Goal: Task Accomplishment & Management: Complete application form

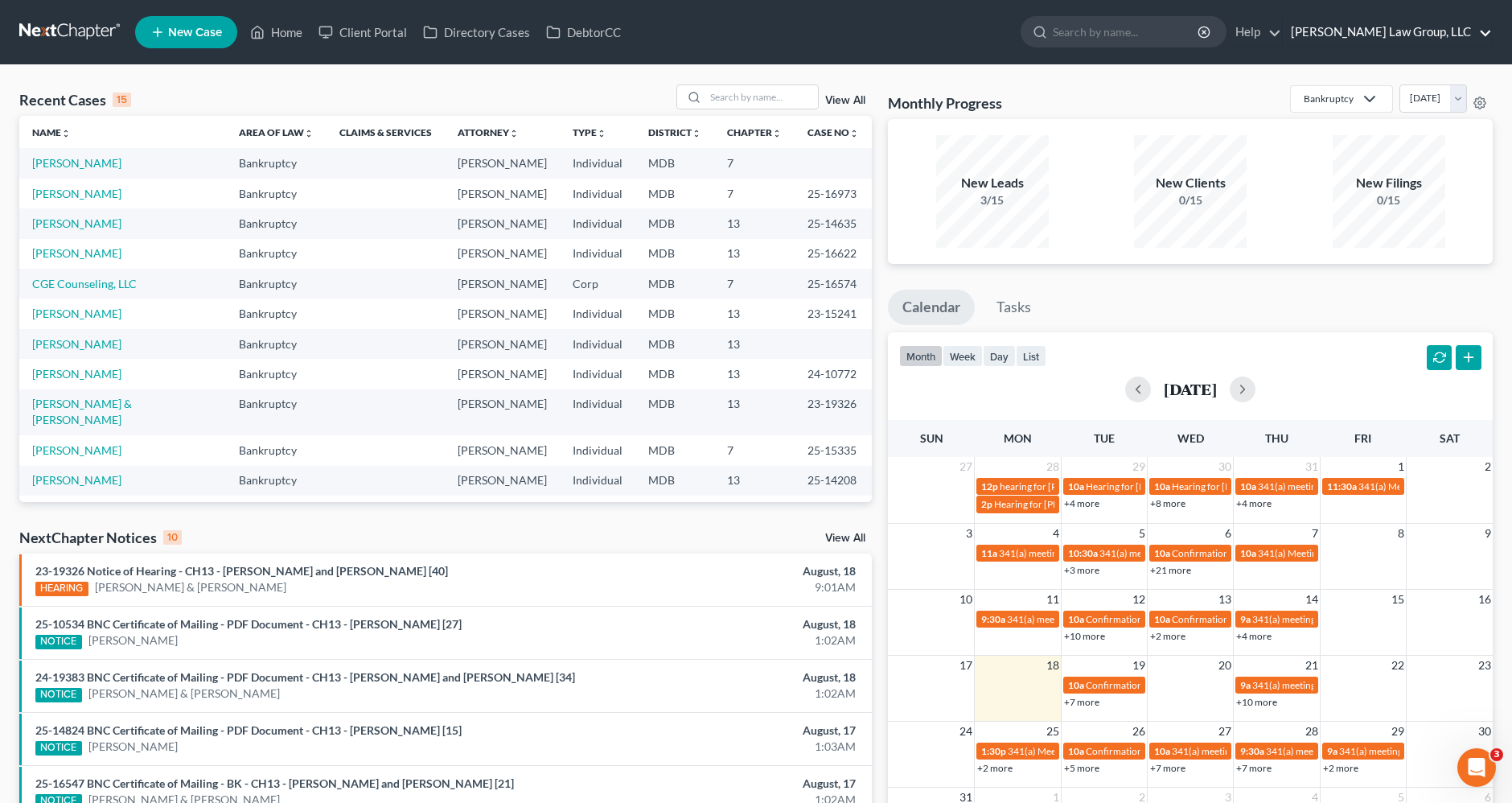
click at [1385, 37] on link "[PERSON_NAME] Law Group, LLC" at bounding box center [1387, 32] width 209 height 29
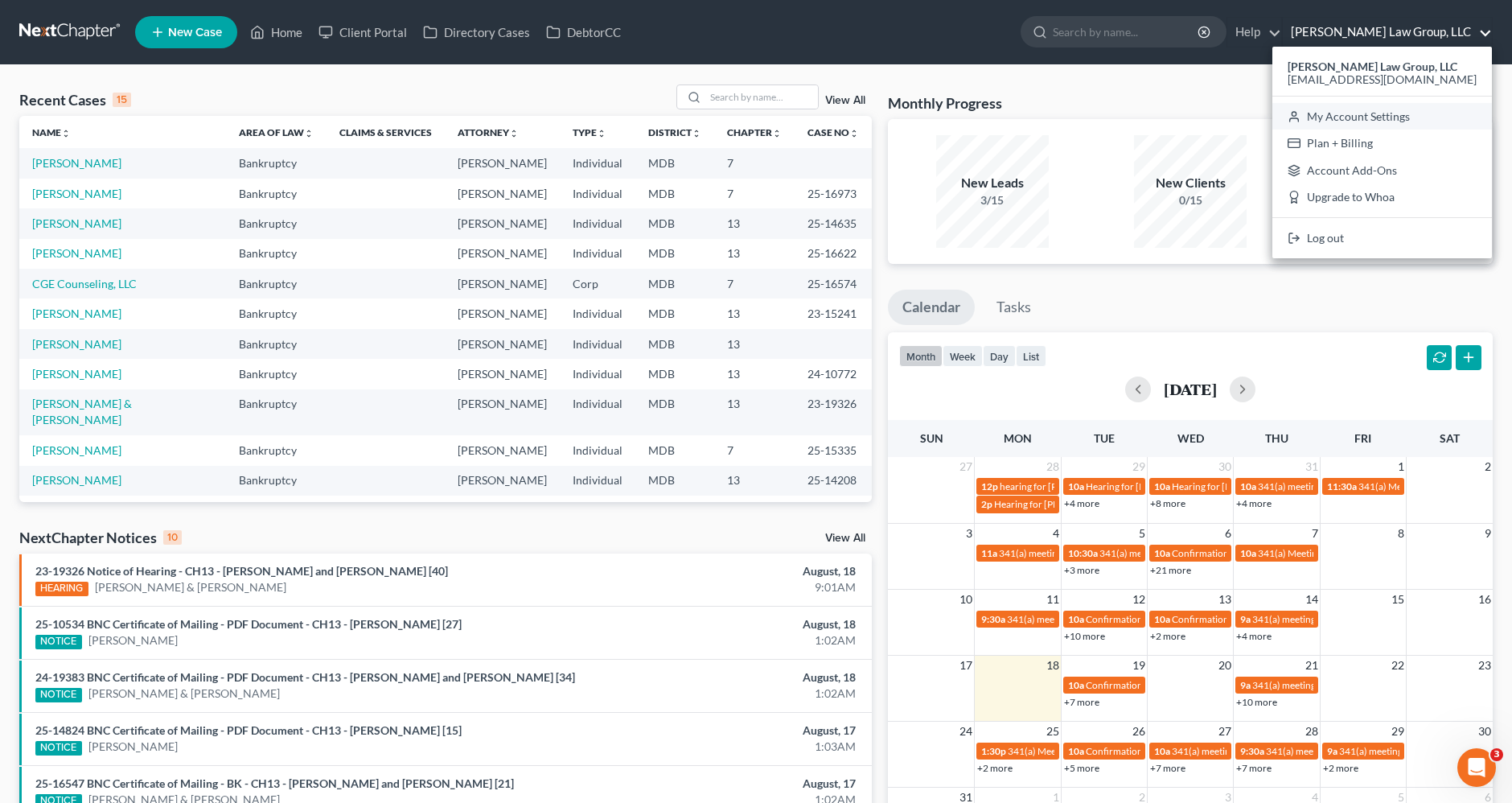
click at [1424, 113] on link "My Account Settings" at bounding box center [1382, 116] width 220 height 27
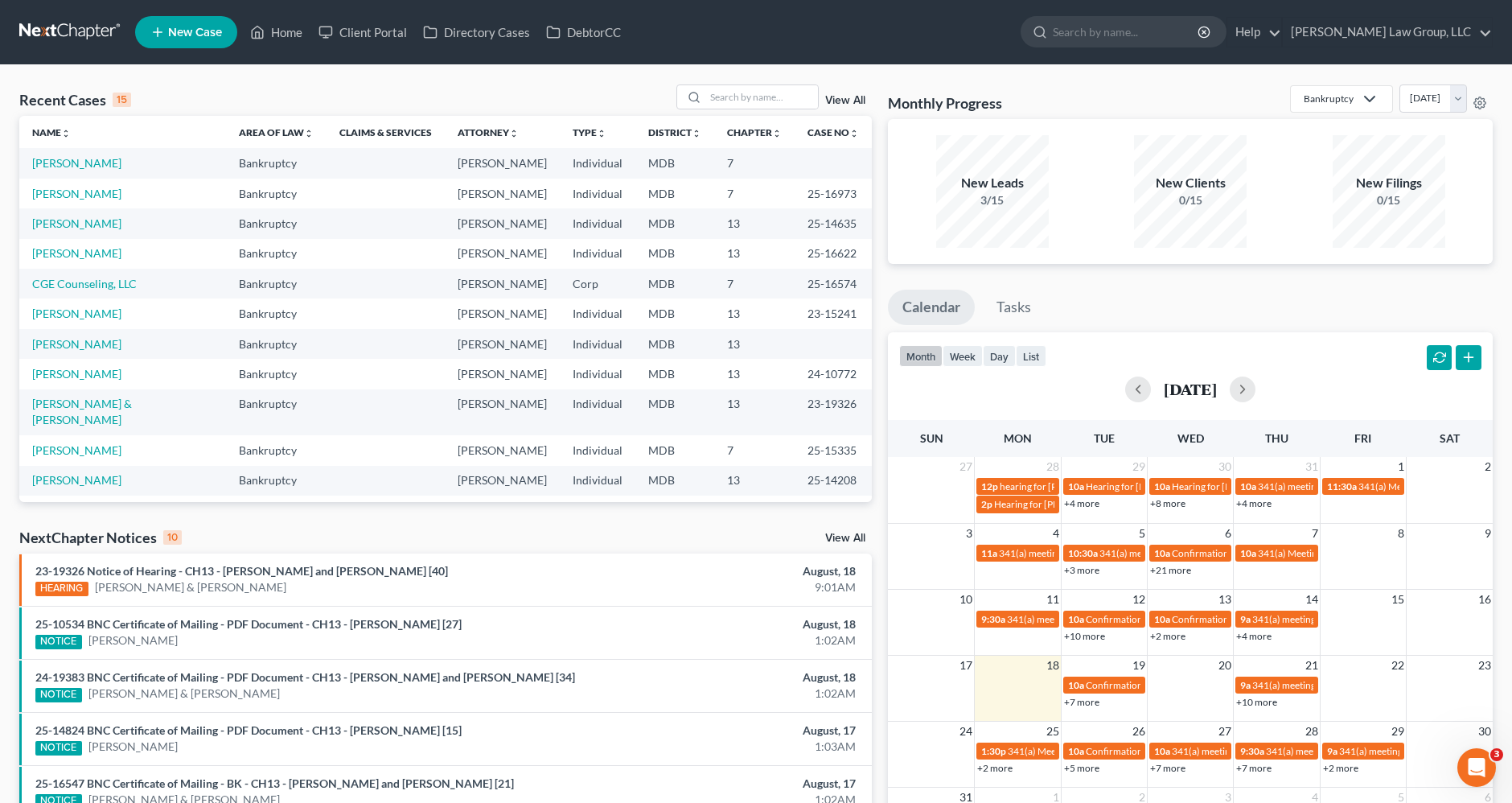
select select "38"
select select "24"
select select "21"
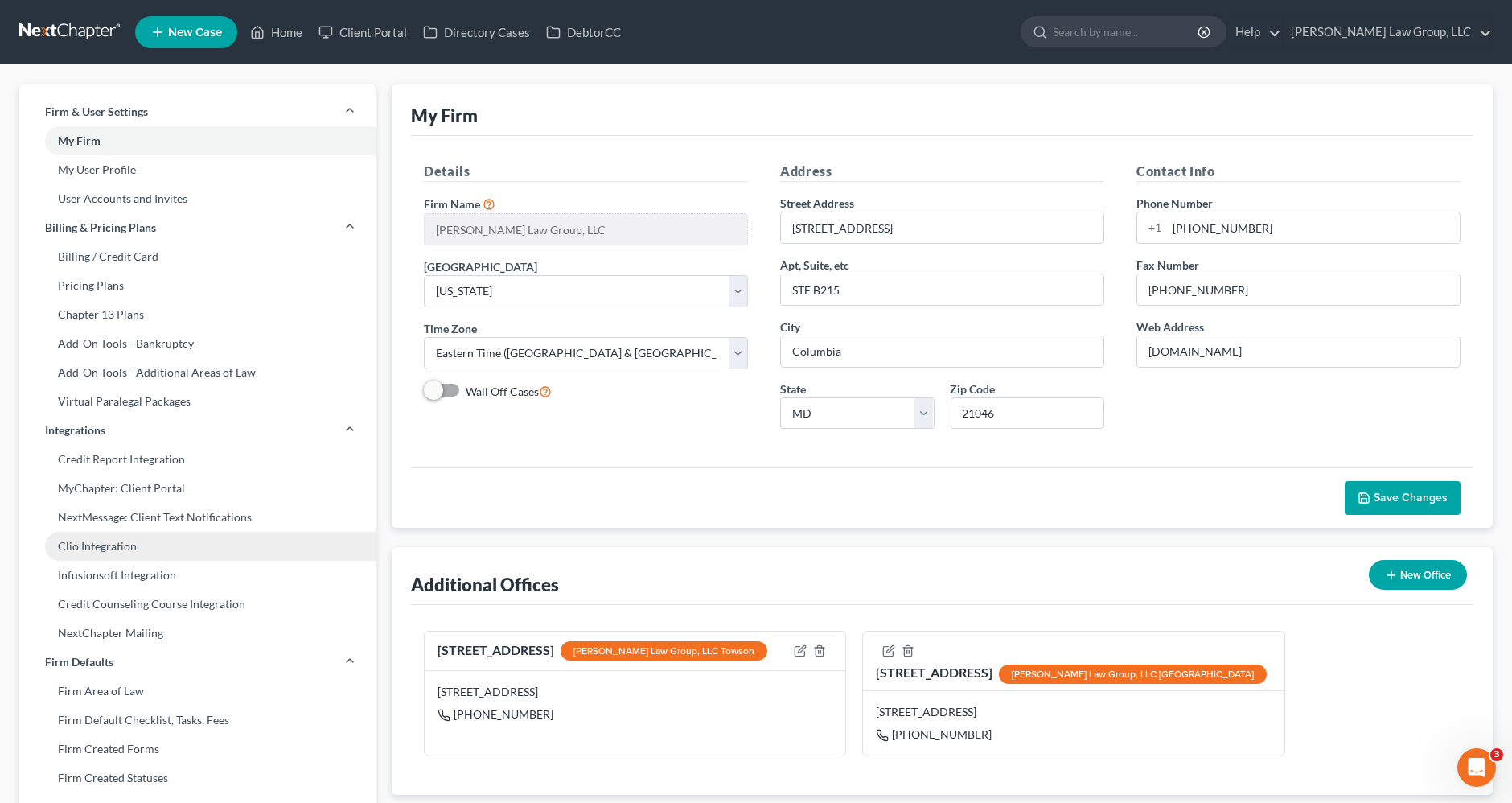
click at [113, 537] on link "Clio Integration" at bounding box center [197, 546] width 356 height 29
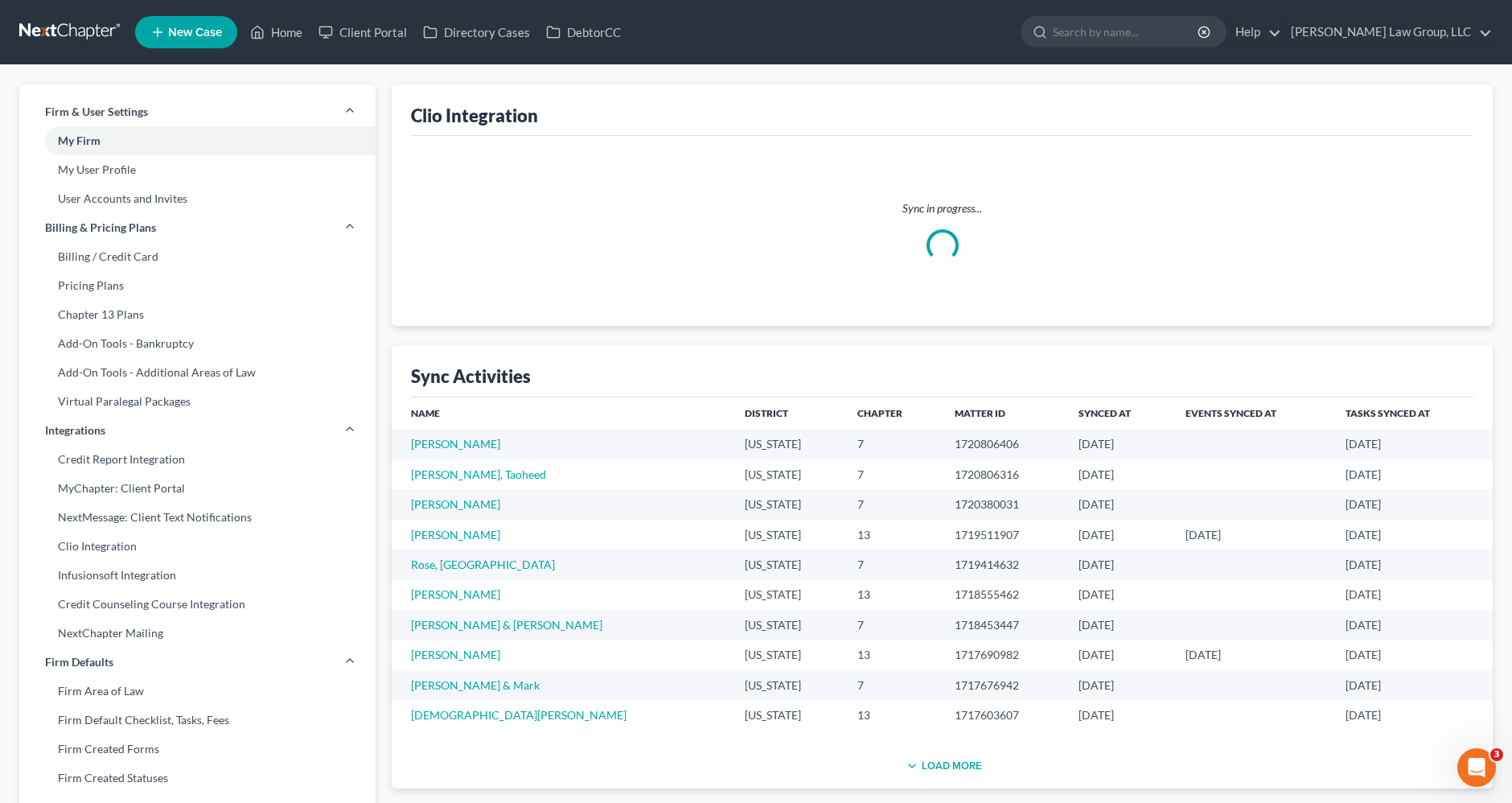
click at [103, 32] on link at bounding box center [71, 32] width 103 height 29
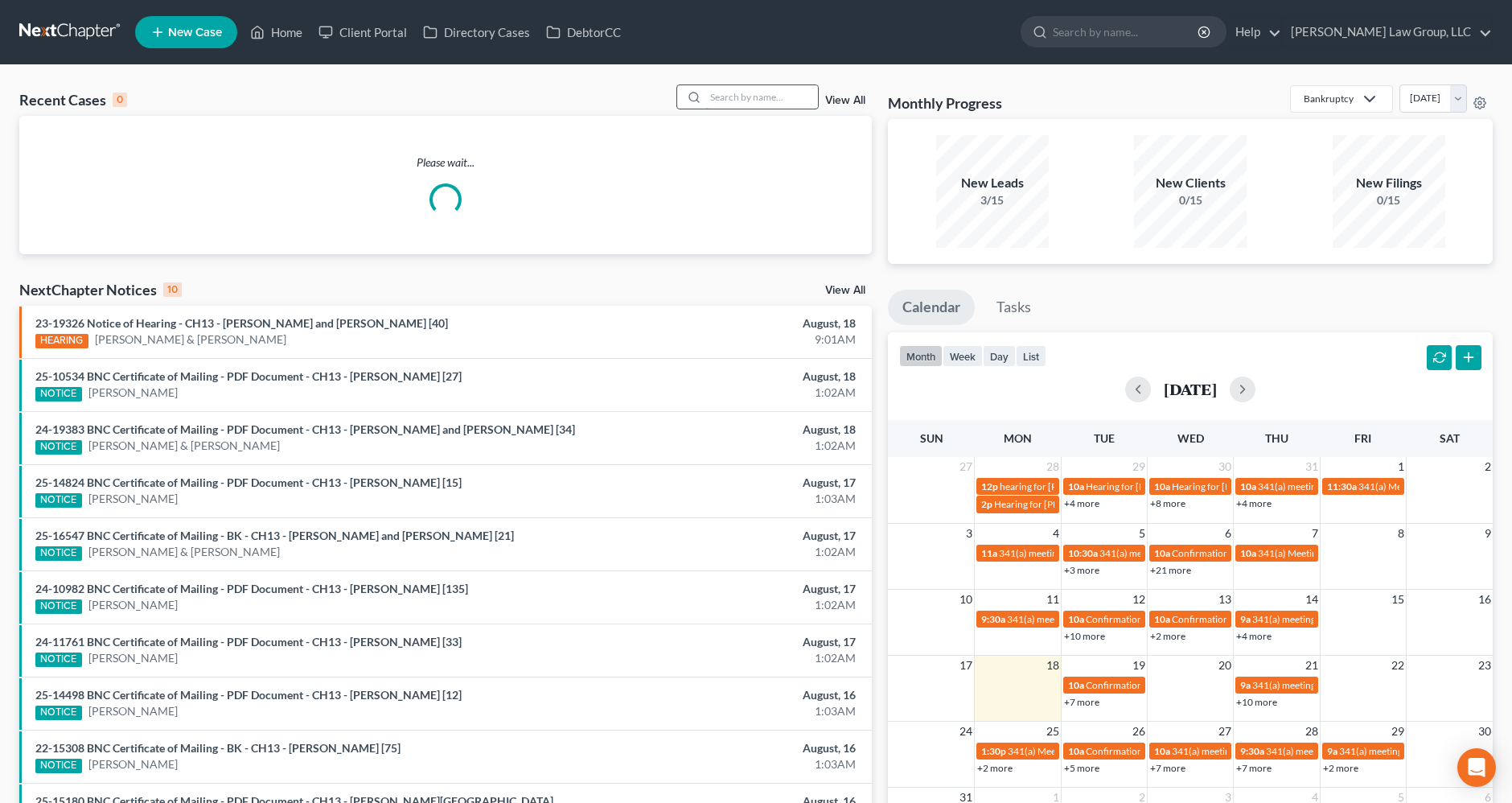
click at [780, 93] on input "search" at bounding box center [762, 97] width 113 height 23
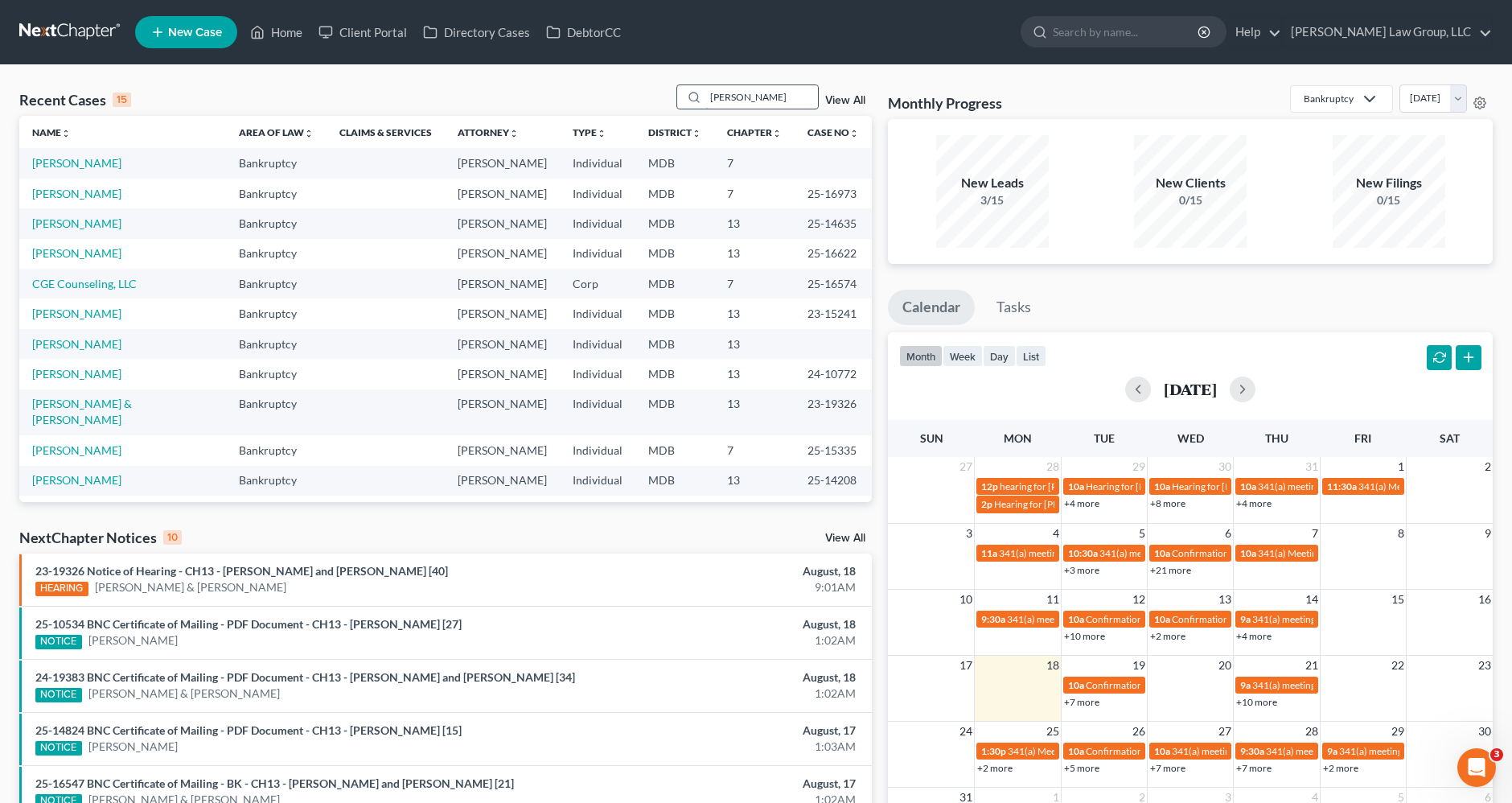
type input "hartlove"
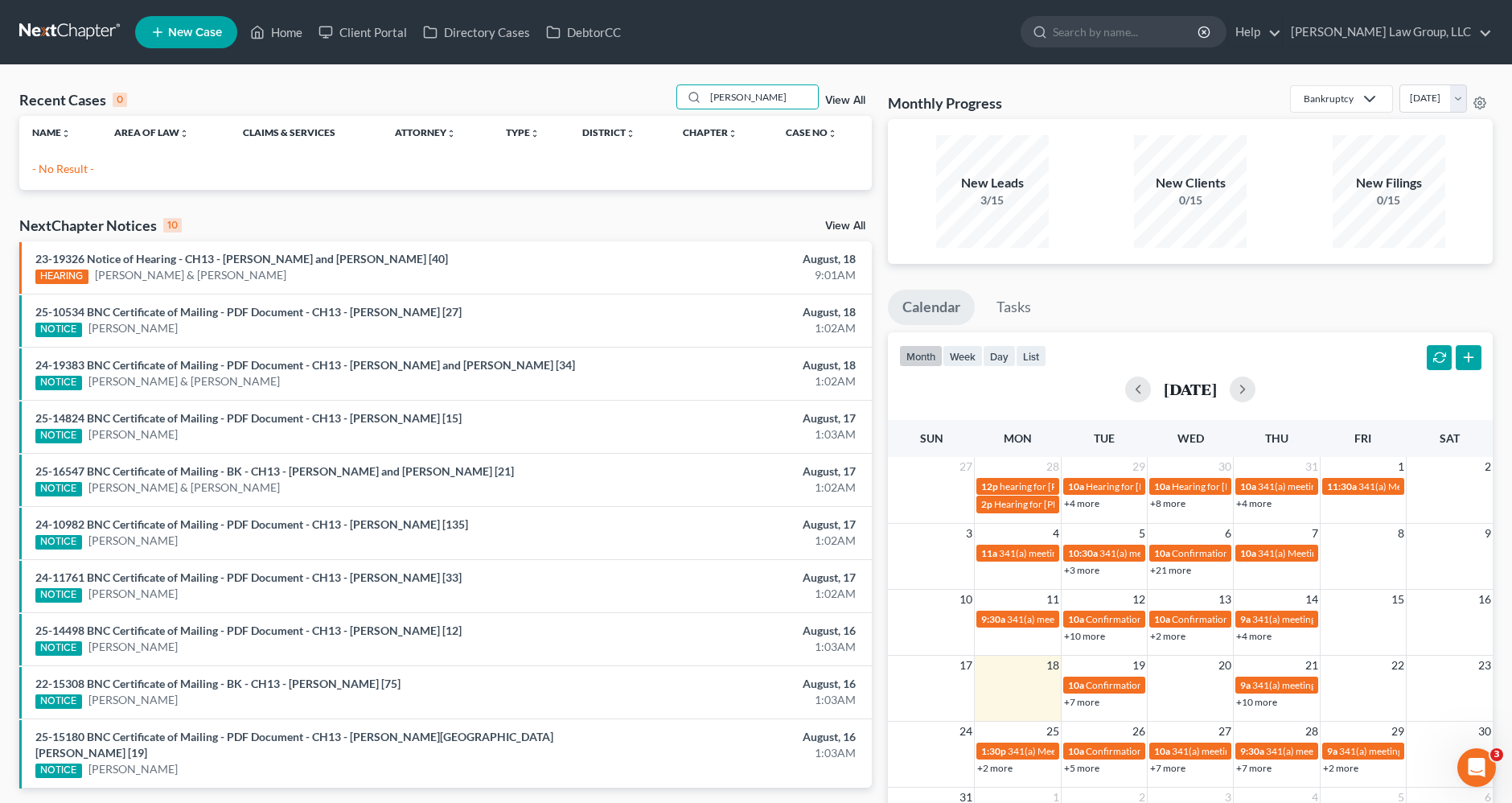
click at [75, 29] on link at bounding box center [71, 32] width 103 height 29
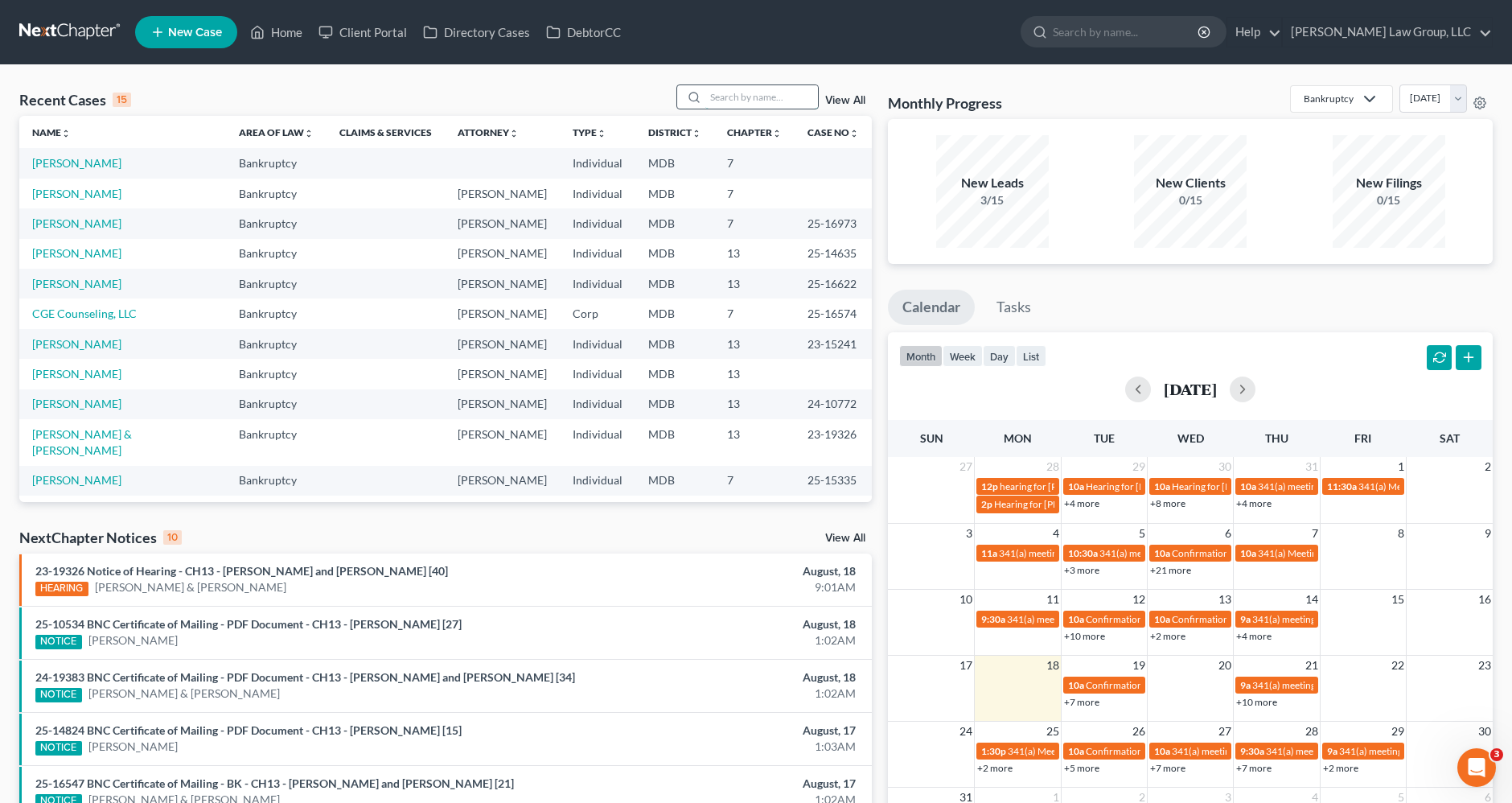
click at [762, 88] on input "search" at bounding box center [762, 97] width 113 height 23
type input "doyle"
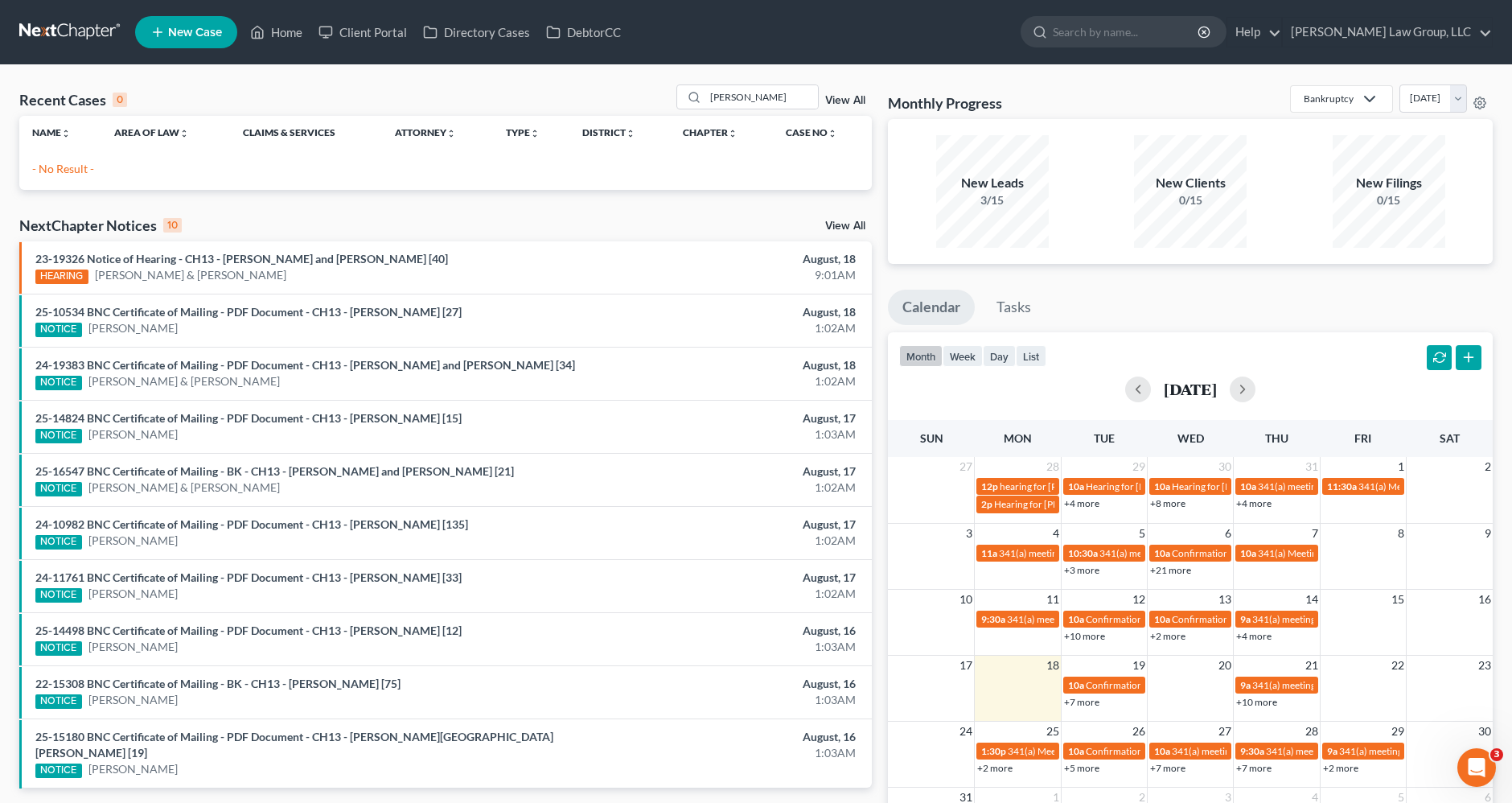
click at [71, 24] on link at bounding box center [71, 32] width 103 height 29
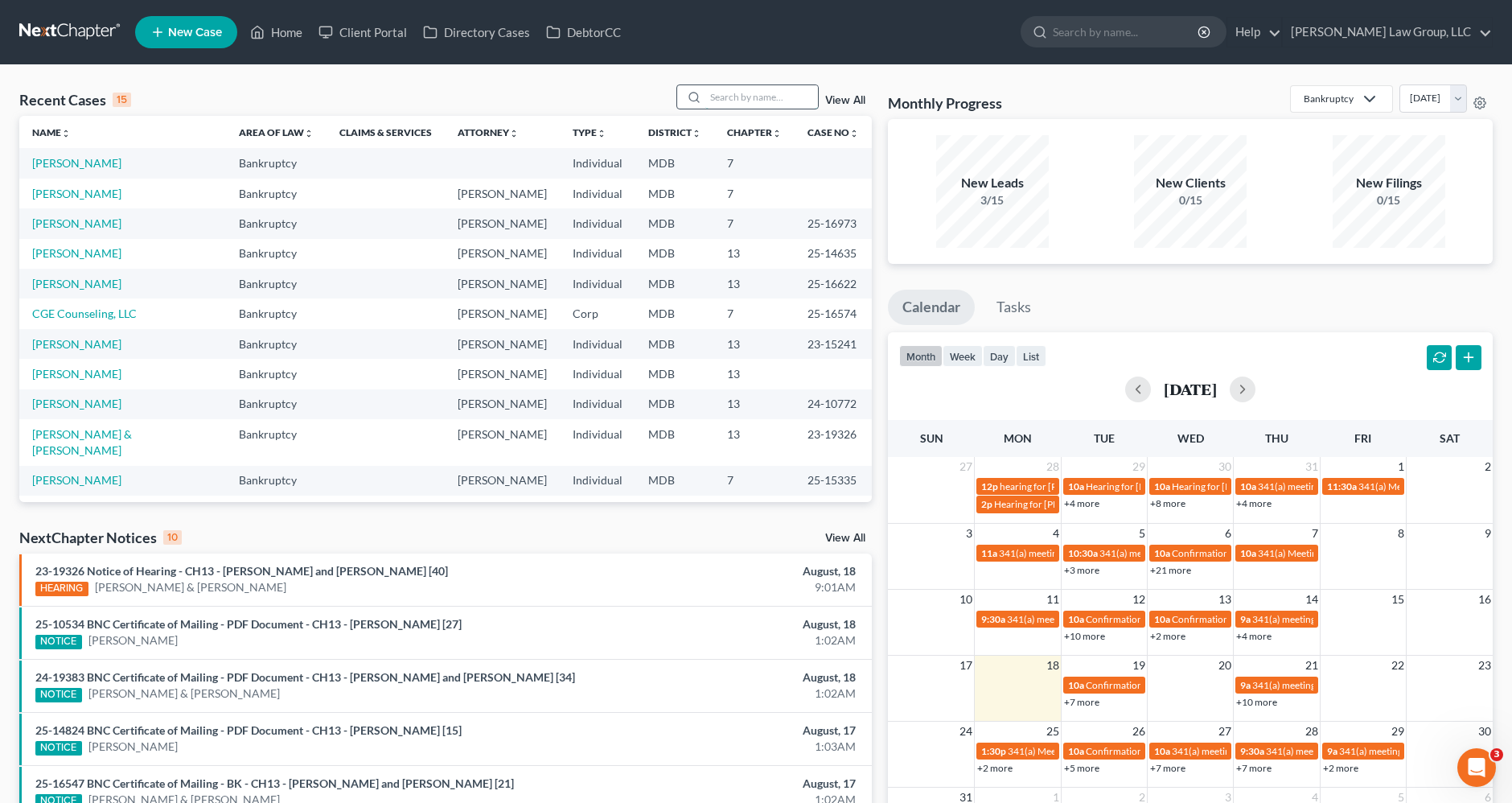
click at [760, 92] on input "search" at bounding box center [762, 97] width 113 height 23
type input "kearney"
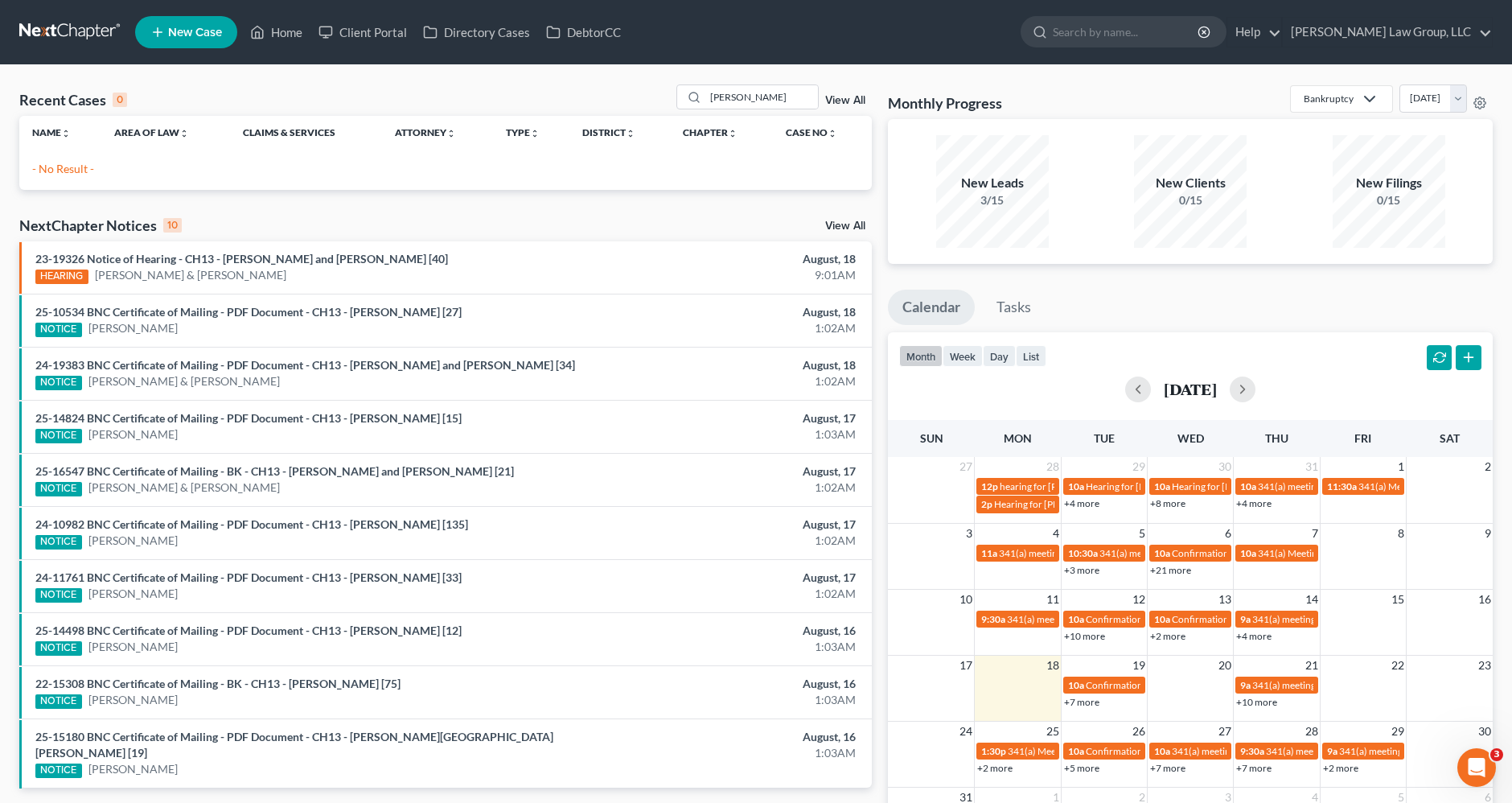
click at [85, 24] on link at bounding box center [71, 32] width 103 height 29
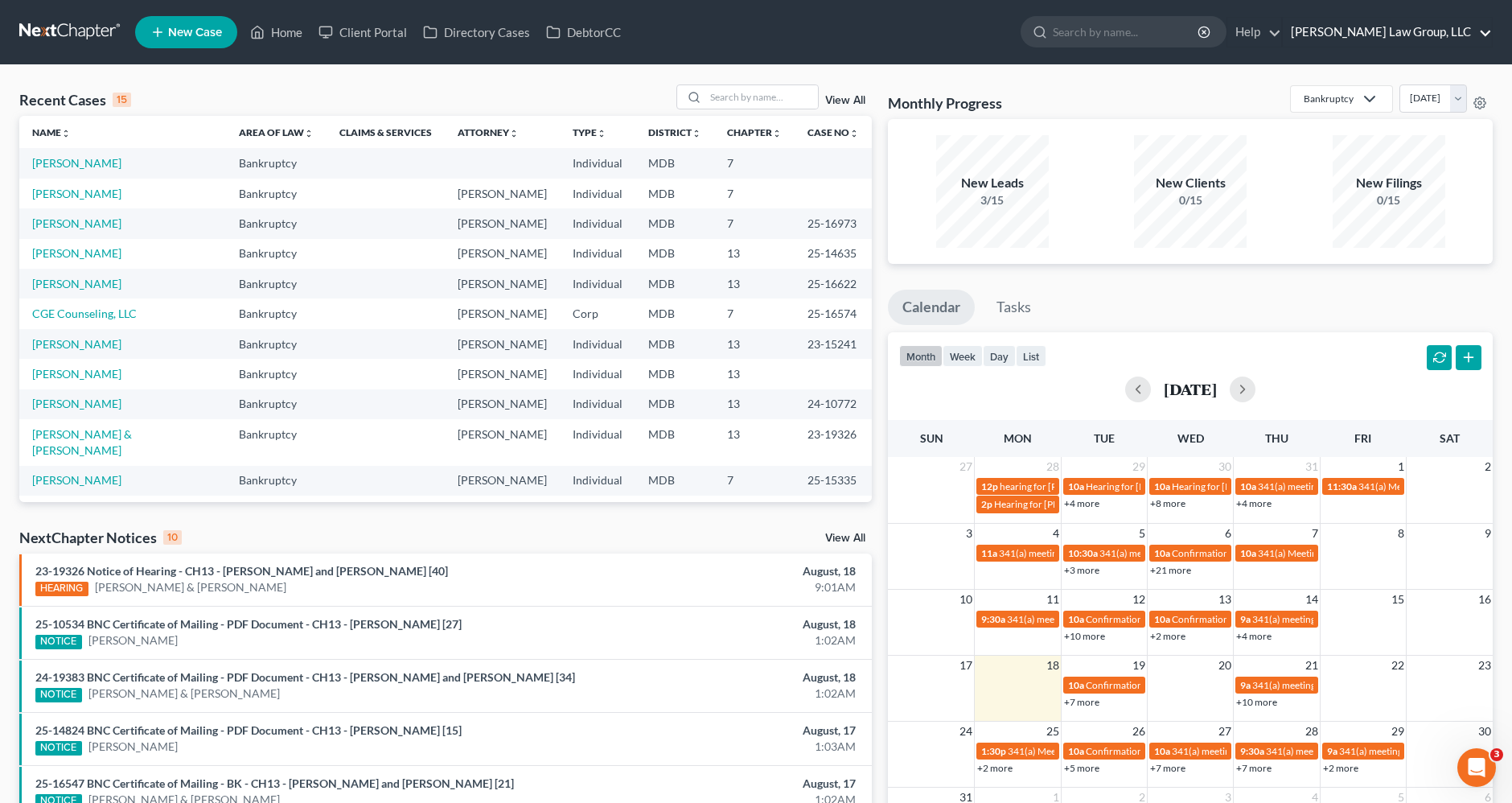
click at [1399, 21] on link "[PERSON_NAME] Law Group, LLC" at bounding box center [1387, 32] width 209 height 29
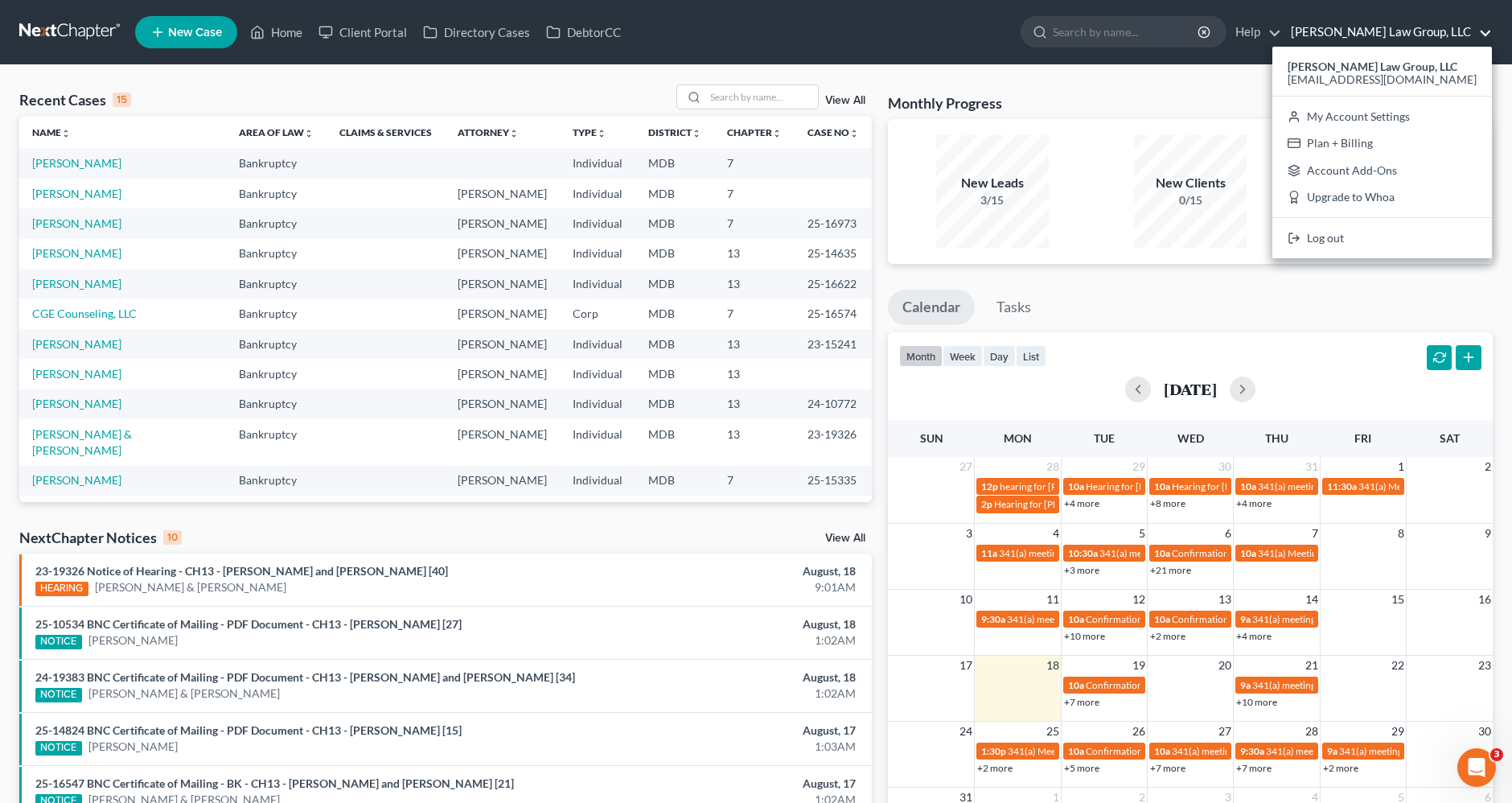
click at [1399, 21] on link "[PERSON_NAME] Law Group, LLC" at bounding box center [1387, 32] width 209 height 29
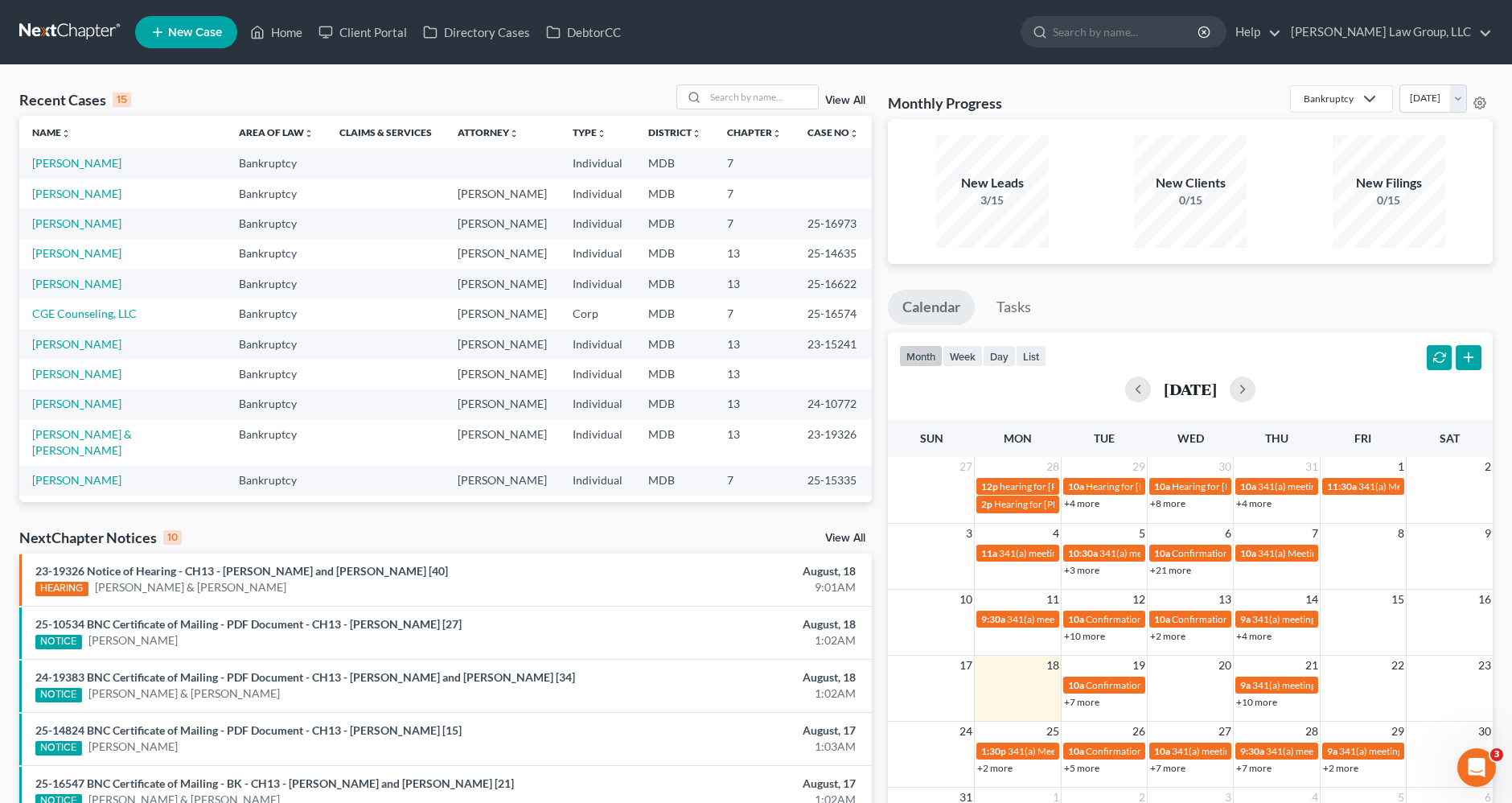
click at [210, 37] on span "New Case" at bounding box center [195, 32] width 54 height 12
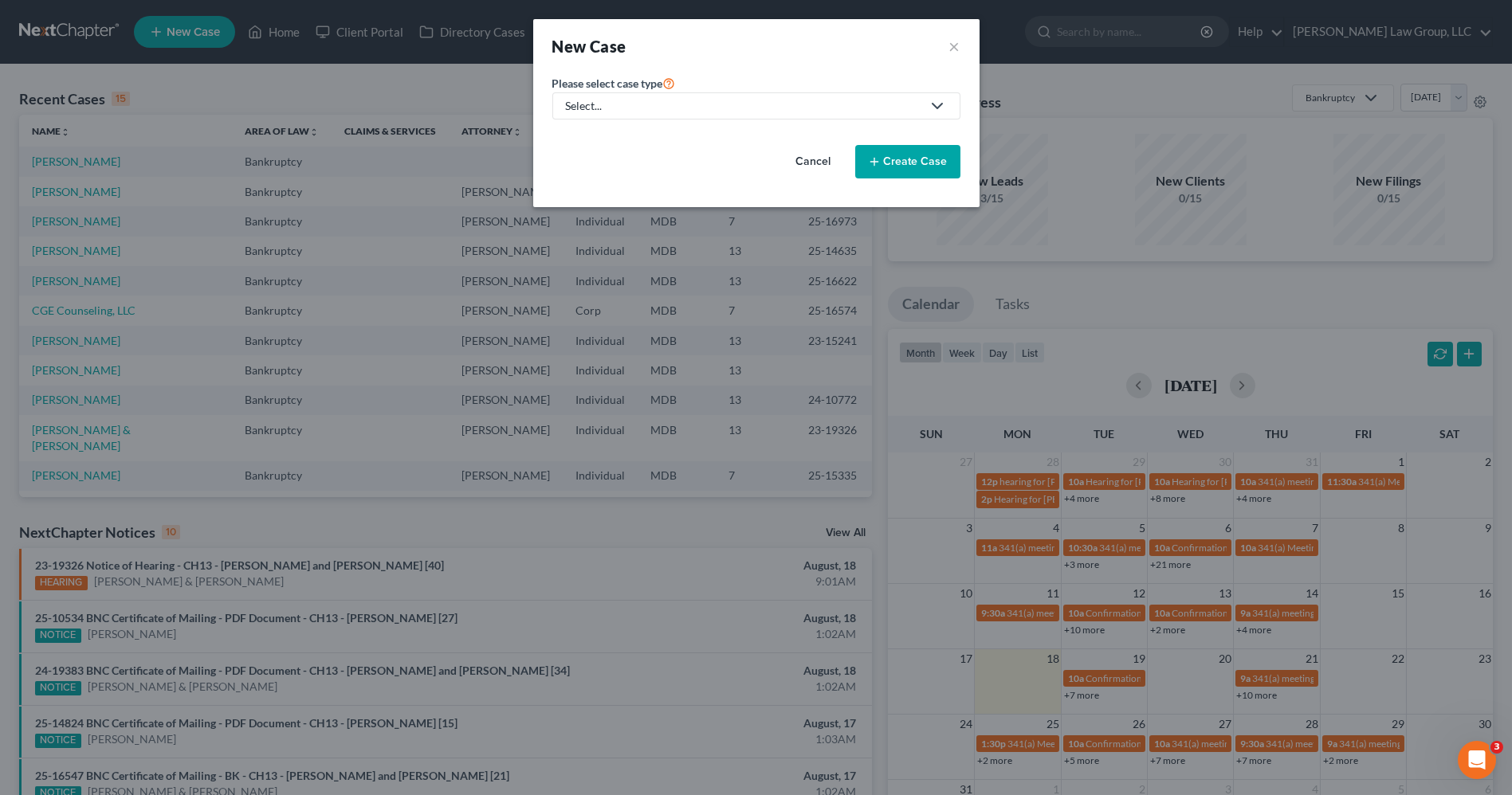
click at [616, 102] on div "Select..." at bounding box center [744, 106] width 356 height 16
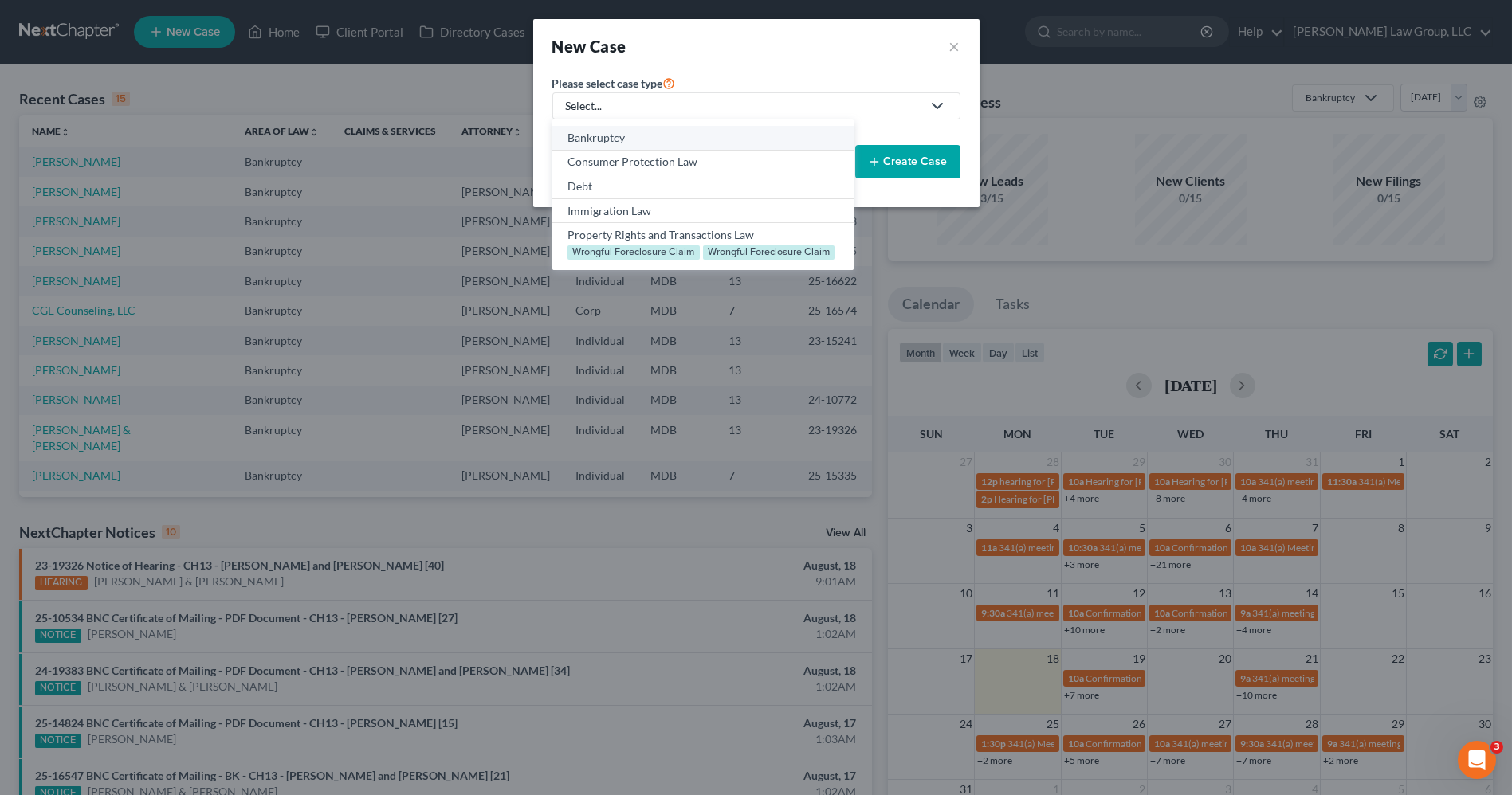
click at [615, 130] on div "Bankruptcy" at bounding box center [702, 137] width 270 height 16
select select "38"
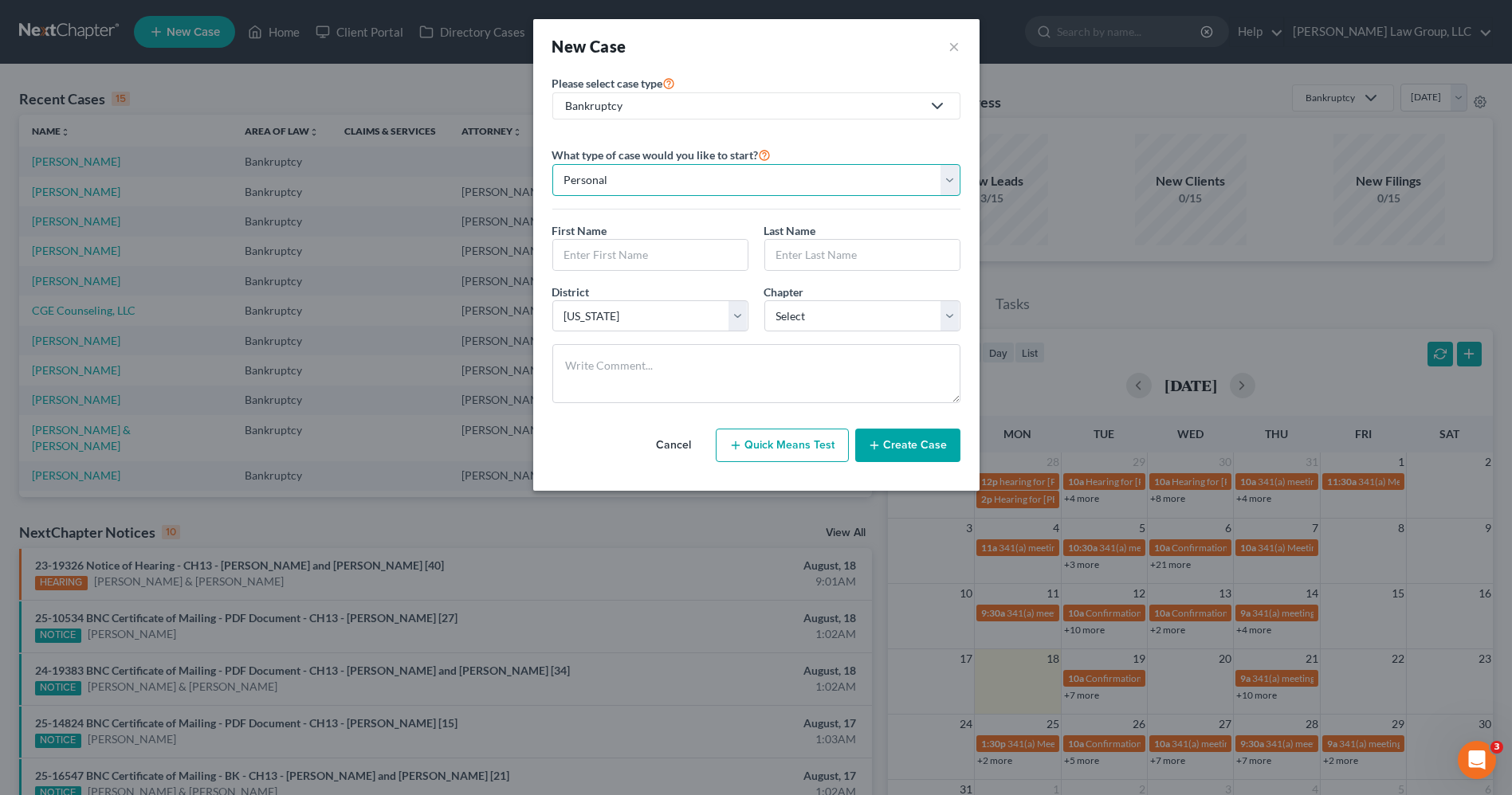
click at [640, 182] on select "Personal Business" at bounding box center [756, 180] width 408 height 32
click at [626, 258] on input "text" at bounding box center [651, 255] width 195 height 30
type input "A"
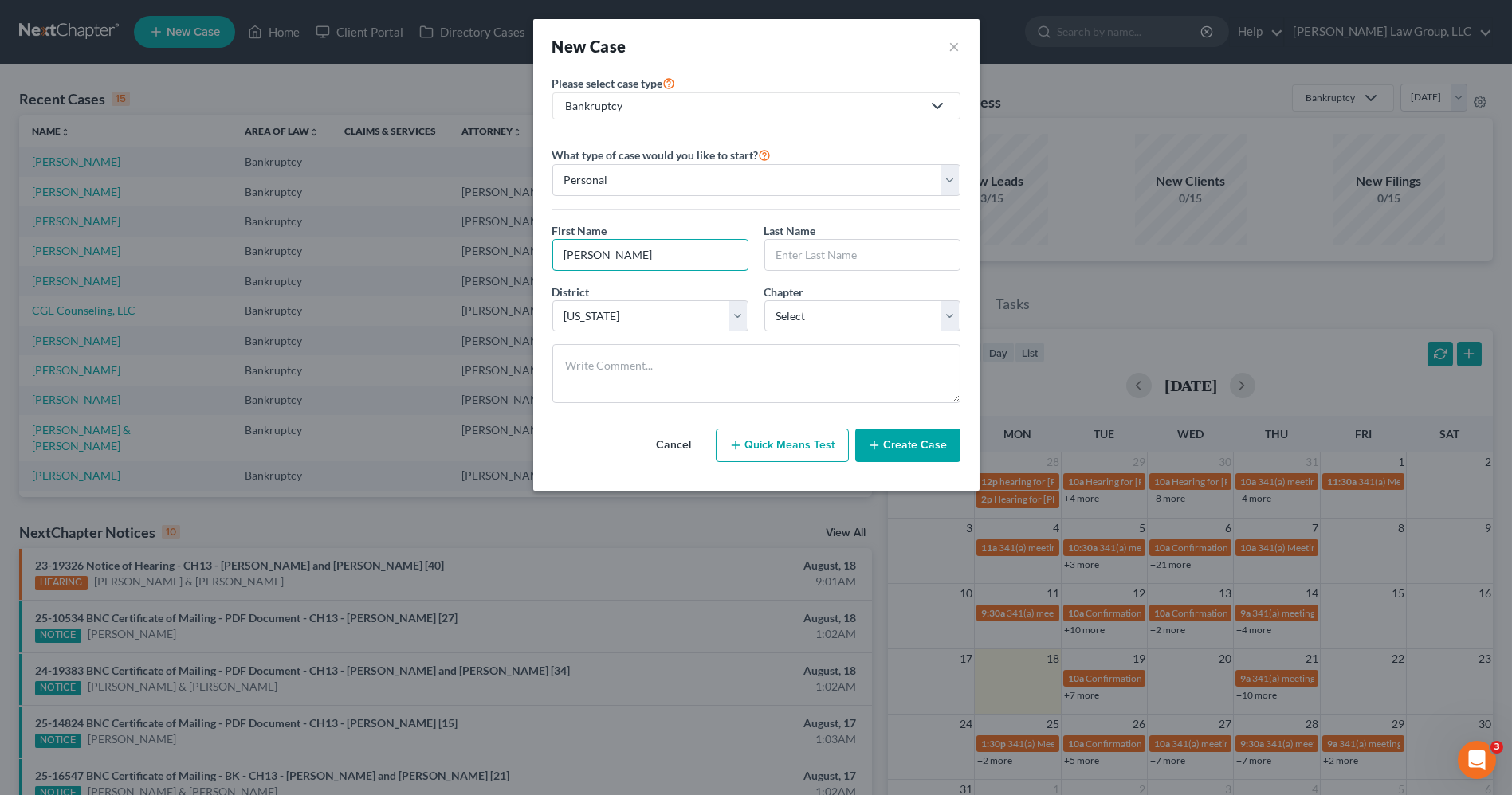
type input "[PERSON_NAME]"
click at [678, 441] on button "Cancel" at bounding box center [674, 445] width 70 height 32
